Goal: Task Accomplishment & Management: Complete application form

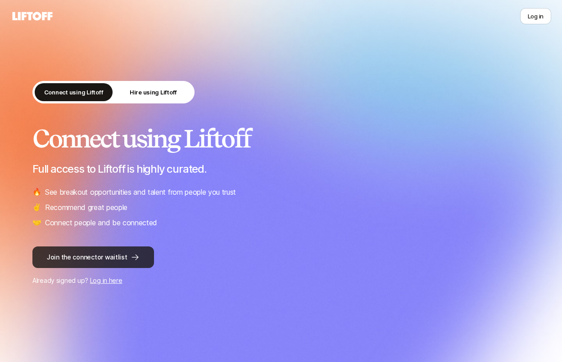
click at [126, 258] on button "Join the connector waitlist" at bounding box center [93, 258] width 122 height 22
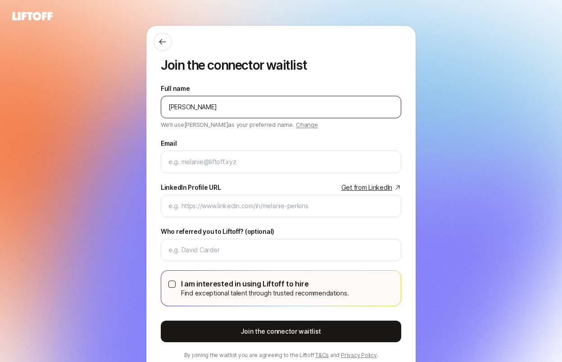
type input "[PERSON_NAME]"
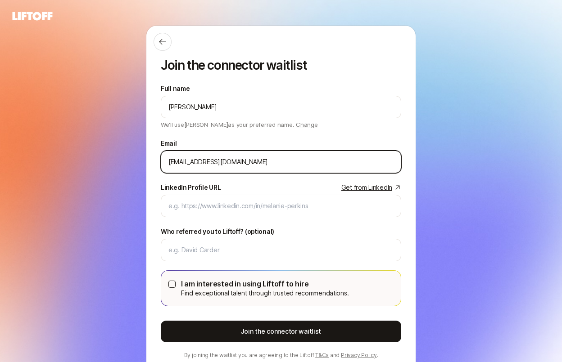
type input "[EMAIL_ADDRESS][DOMAIN_NAME]"
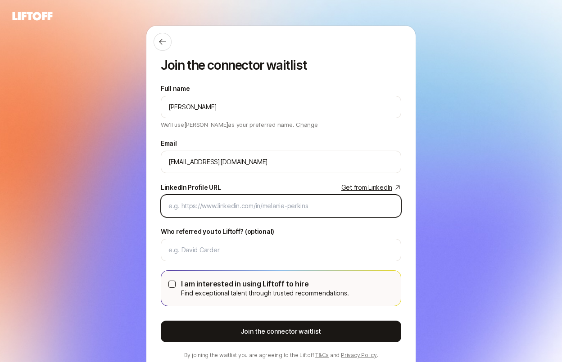
click at [204, 210] on input "LinkedIn Profile URL Get from LinkedIn" at bounding box center [280, 206] width 225 height 11
paste input "[DOMAIN_NAME][URL]"
type input "[DOMAIN_NAME][URL]"
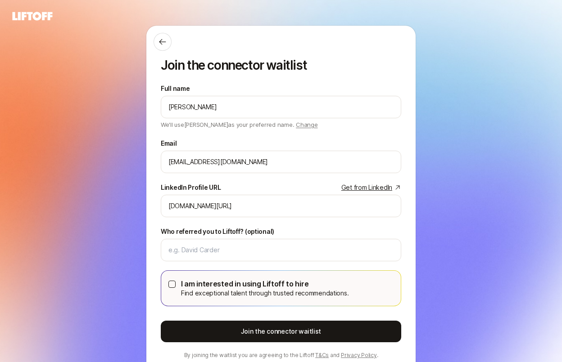
click at [211, 283] on p "I am interested in using Liftoff to hire" at bounding box center [264, 284] width 167 height 12
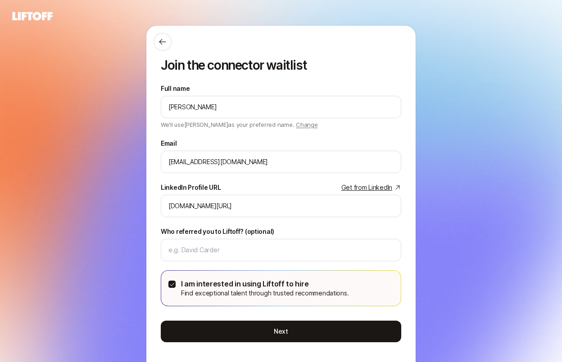
scroll to position [37, 0]
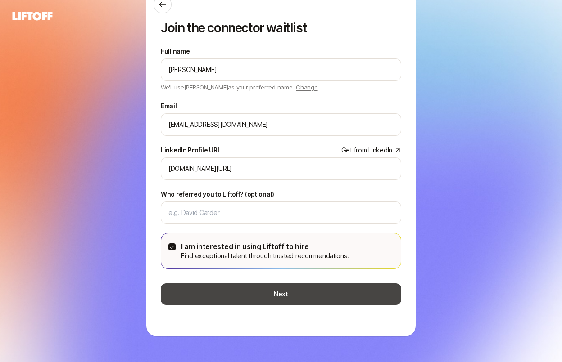
click at [276, 298] on button "Next" at bounding box center [281, 295] width 240 height 22
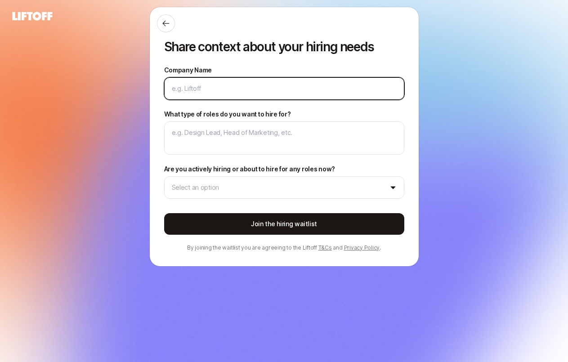
click at [227, 89] on input "Company Name" at bounding box center [284, 88] width 225 height 11
type textarea "x"
type input "T"
type textarea "x"
type input "Tr"
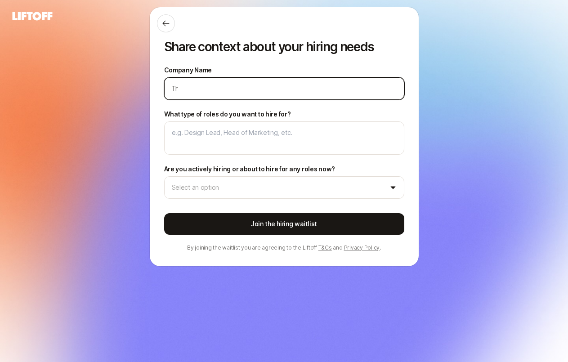
type textarea "x"
type input "Tre"
type textarea "x"
type input "Tree"
type textarea "x"
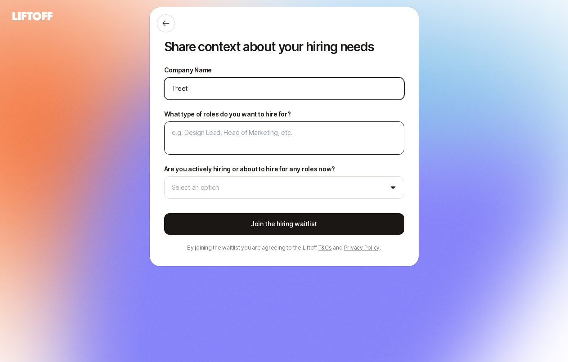
type input "Treet"
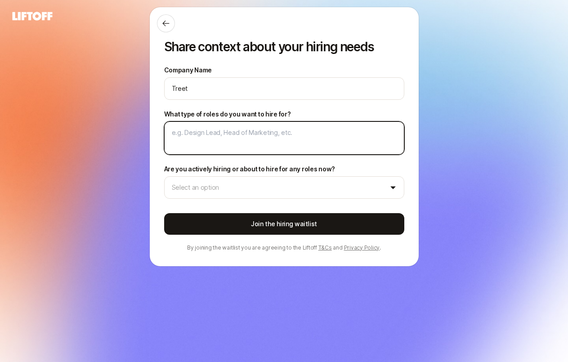
click at [216, 144] on textarea "What type of roles do you want to hire for?" at bounding box center [284, 138] width 240 height 33
type textarea "x"
type textarea "J"
type textarea "x"
type textarea "Ju"
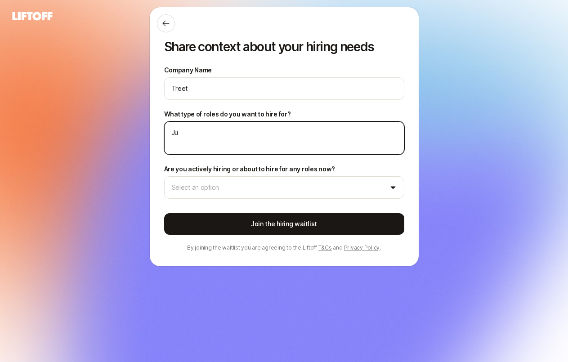
type textarea "x"
type textarea "Jun"
type textarea "x"
type textarea "Juni"
type textarea "x"
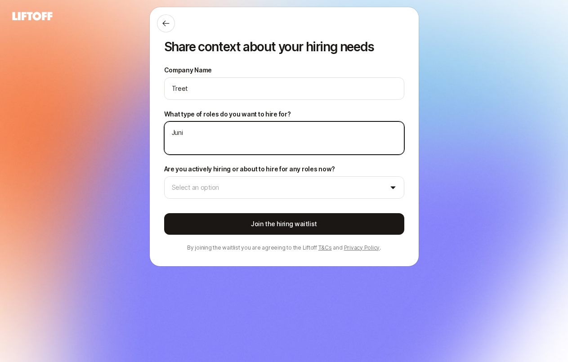
type textarea "Junio"
type textarea "x"
type textarea "Junior"
type textarea "x"
type textarea "Junior"
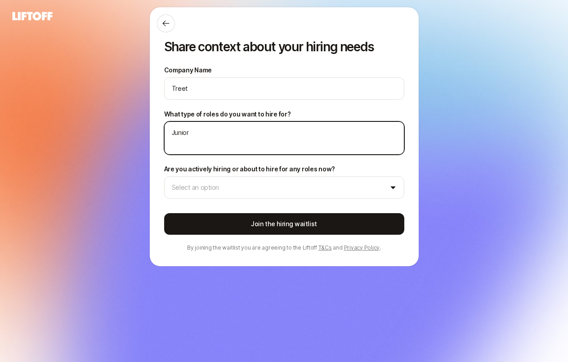
type textarea "x"
type textarea "Junior D"
type textarea "x"
type textarea "Junior Ds"
type textarea "x"
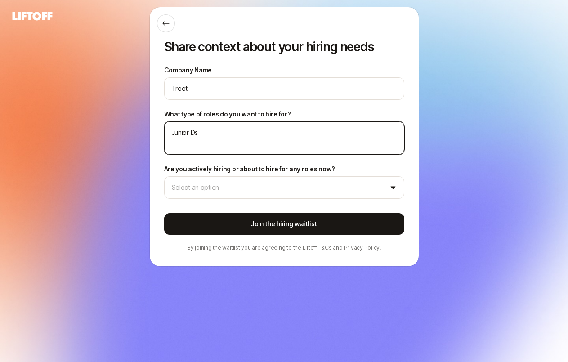
type textarea "Junior Dsi"
type textarea "x"
type textarea "Junior Dsig"
type textarea "x"
type textarea "Junior Dsign"
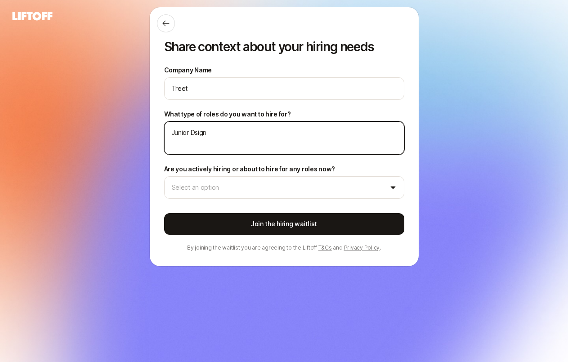
type textarea "x"
type textarea "Junior Dsigne"
type textarea "x"
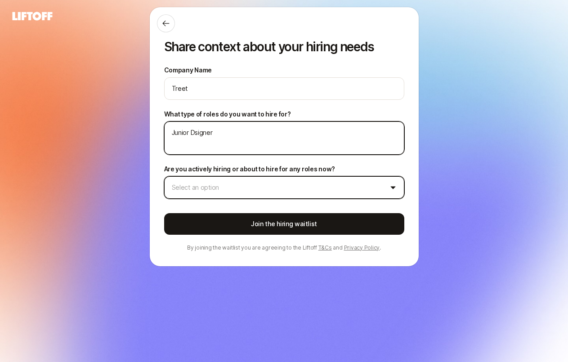
type textarea "Junior Dsigner"
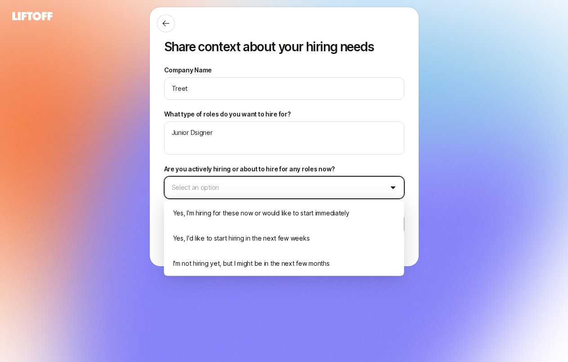
click at [260, 186] on html "Share context about your hiring needs Company Name Treet What type of roles do …" at bounding box center [284, 181] width 568 height 362
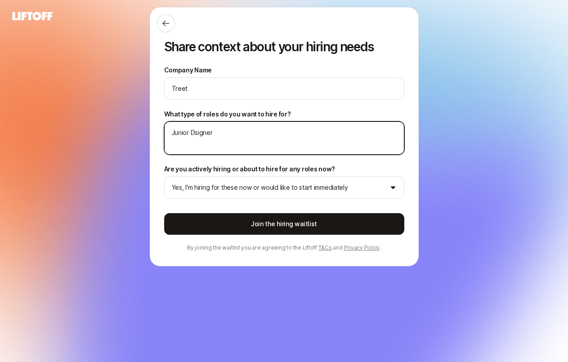
click at [196, 134] on textarea "Junior Dsigner" at bounding box center [284, 138] width 240 height 33
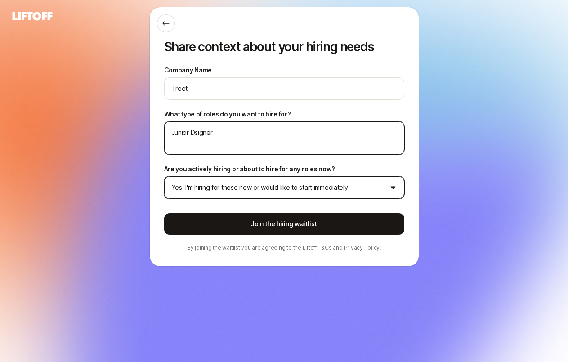
type textarea "x"
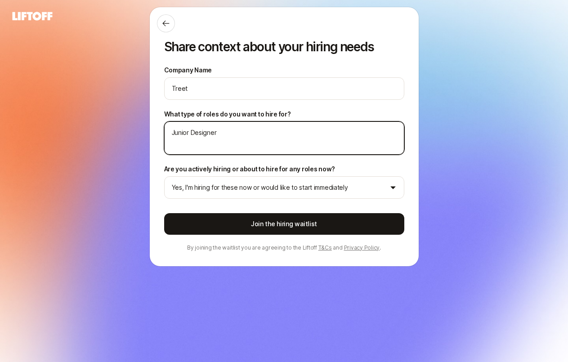
click at [242, 142] on textarea "Junior Designer" at bounding box center [284, 138] width 240 height 33
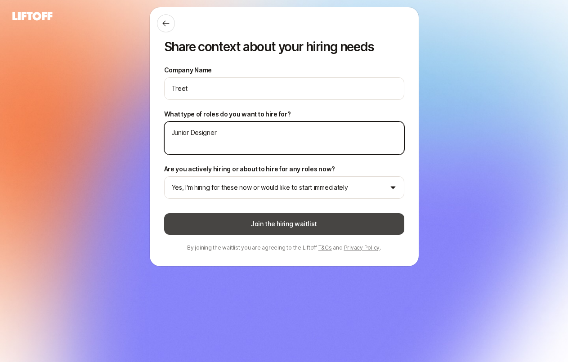
type textarea "Junior Designer"
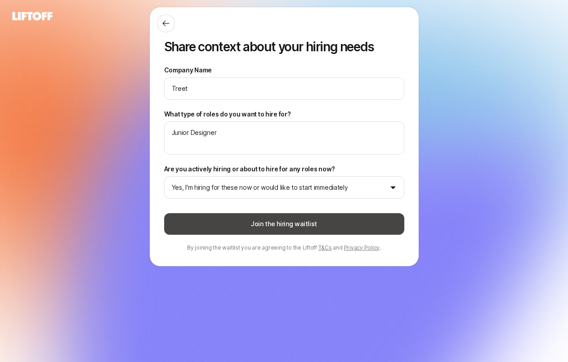
click at [298, 227] on button "Join the hiring waitlist" at bounding box center [284, 224] width 240 height 22
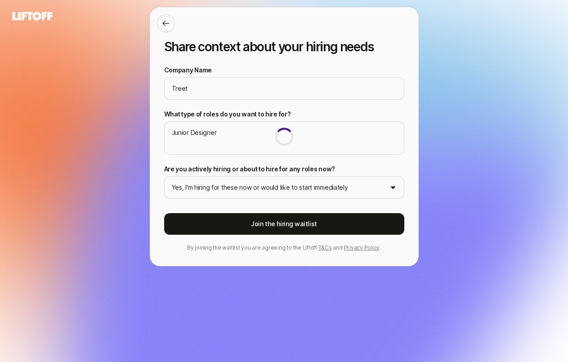
type textarea "x"
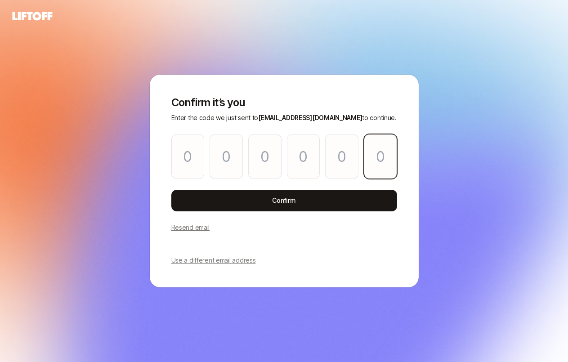
paste input "6"
type input "0"
type input "5"
type input "4"
type input "3"
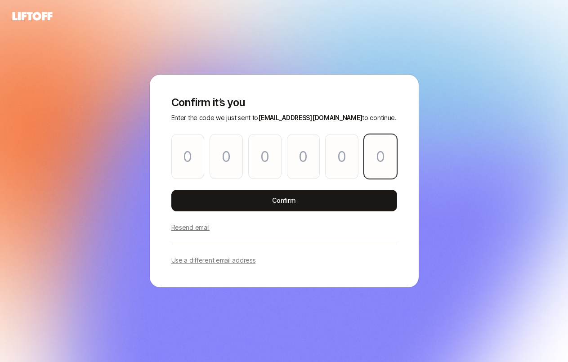
type input "7"
type input "6"
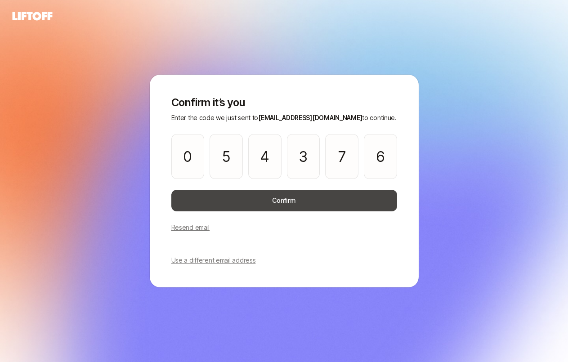
click at [268, 202] on button "Confirm" at bounding box center [284, 201] width 226 height 22
